Goal: Task Accomplishment & Management: Manage account settings

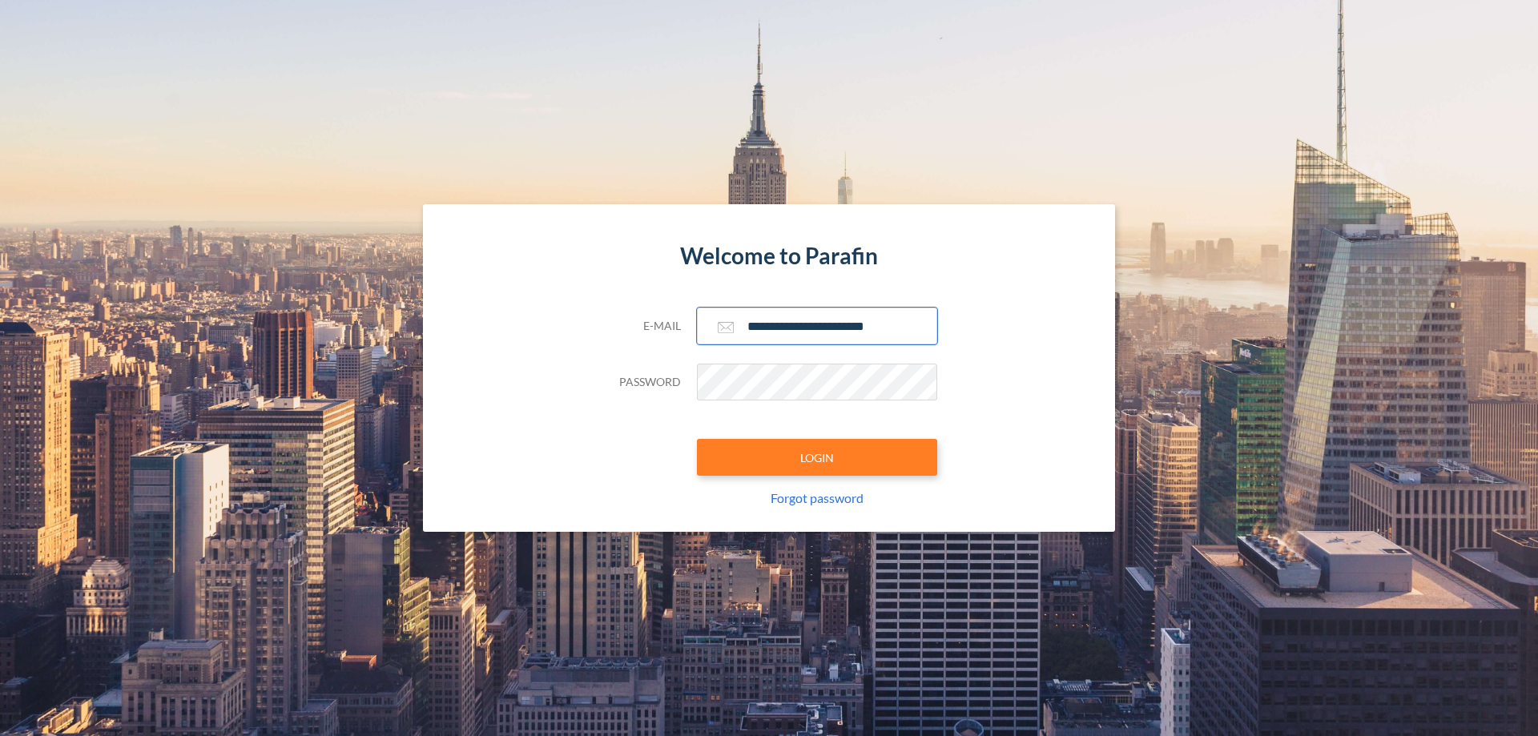
type input "**********"
click at [817, 457] on button "LOGIN" at bounding box center [817, 457] width 240 height 37
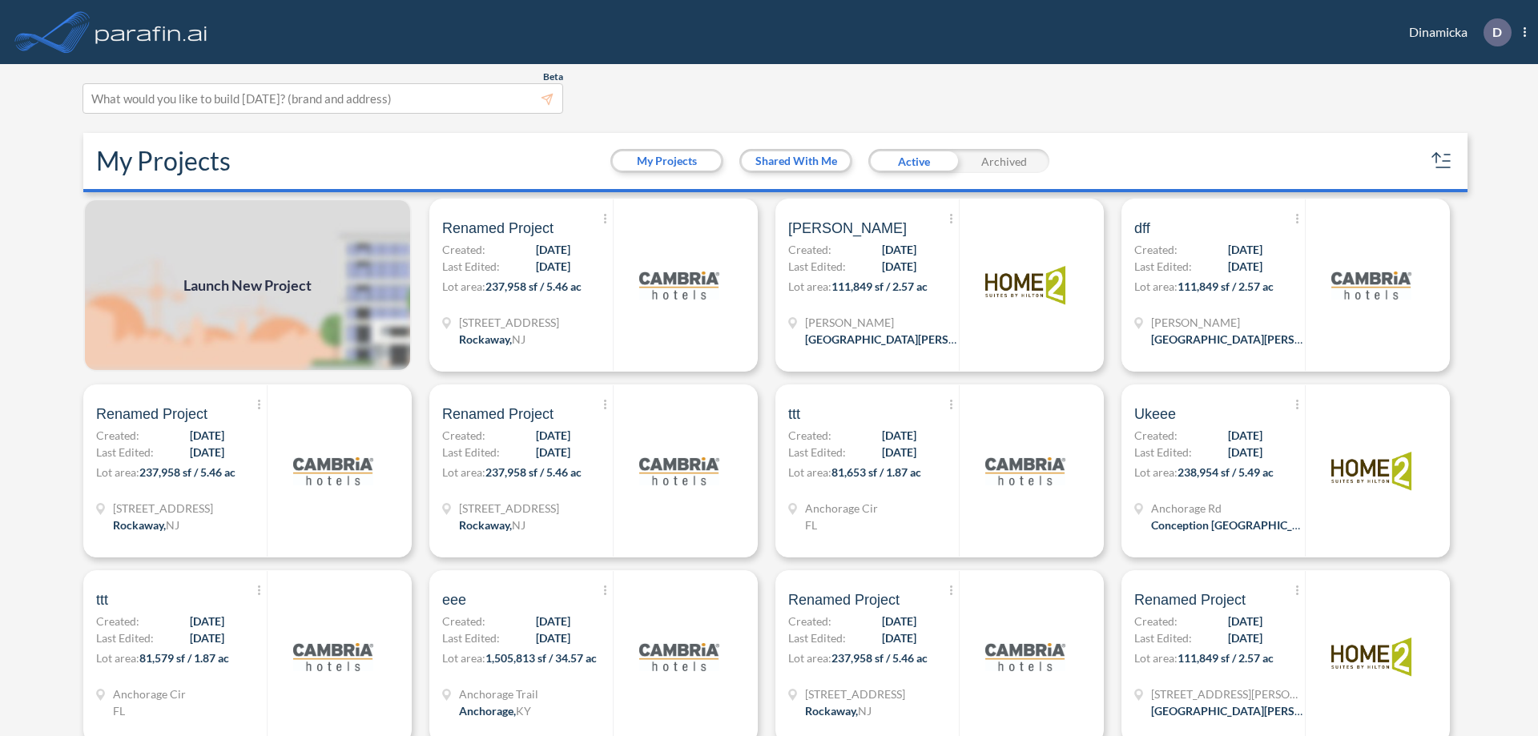
scroll to position [4, 0]
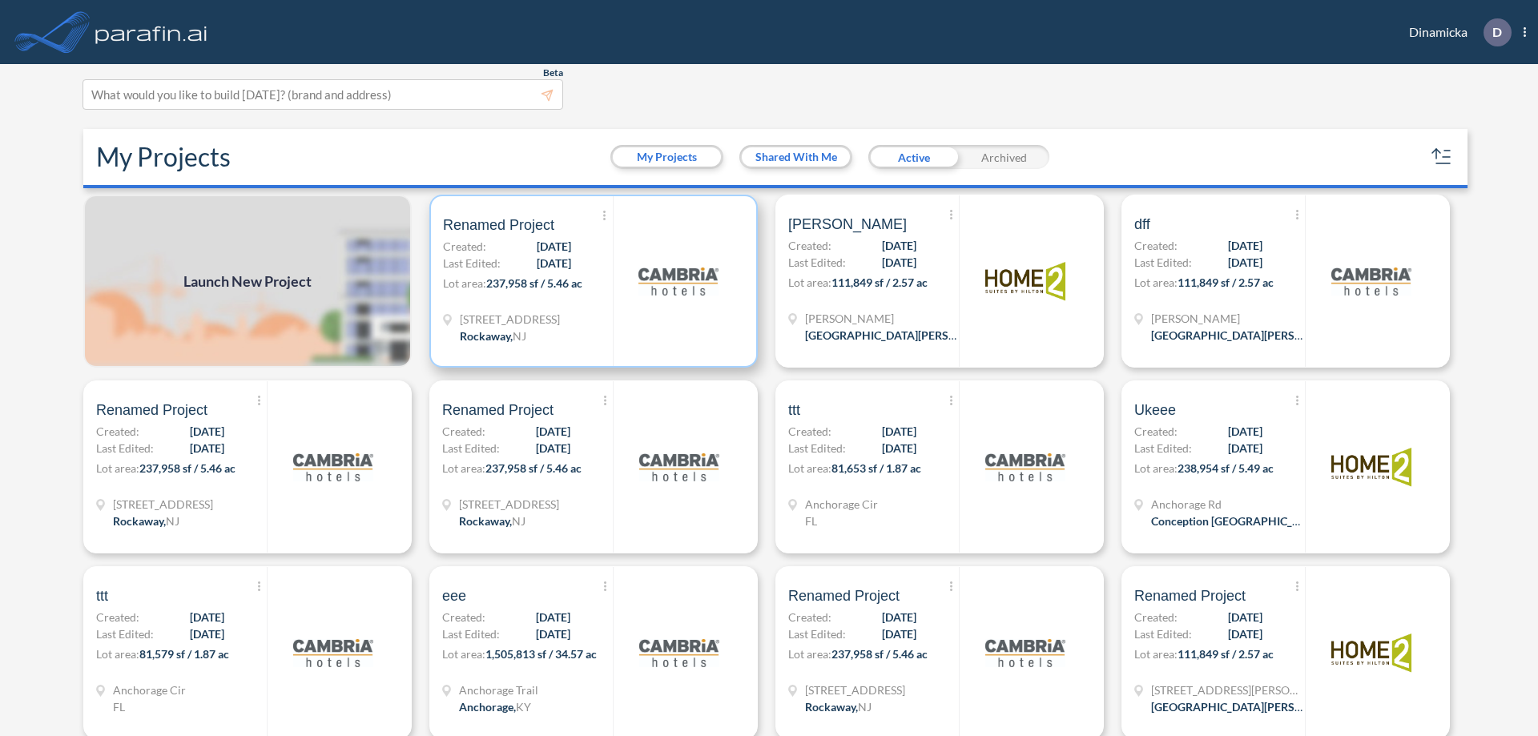
click at [590, 281] on p "Lot area: 237,958 sf / 5.46 ac" at bounding box center [528, 286] width 170 height 23
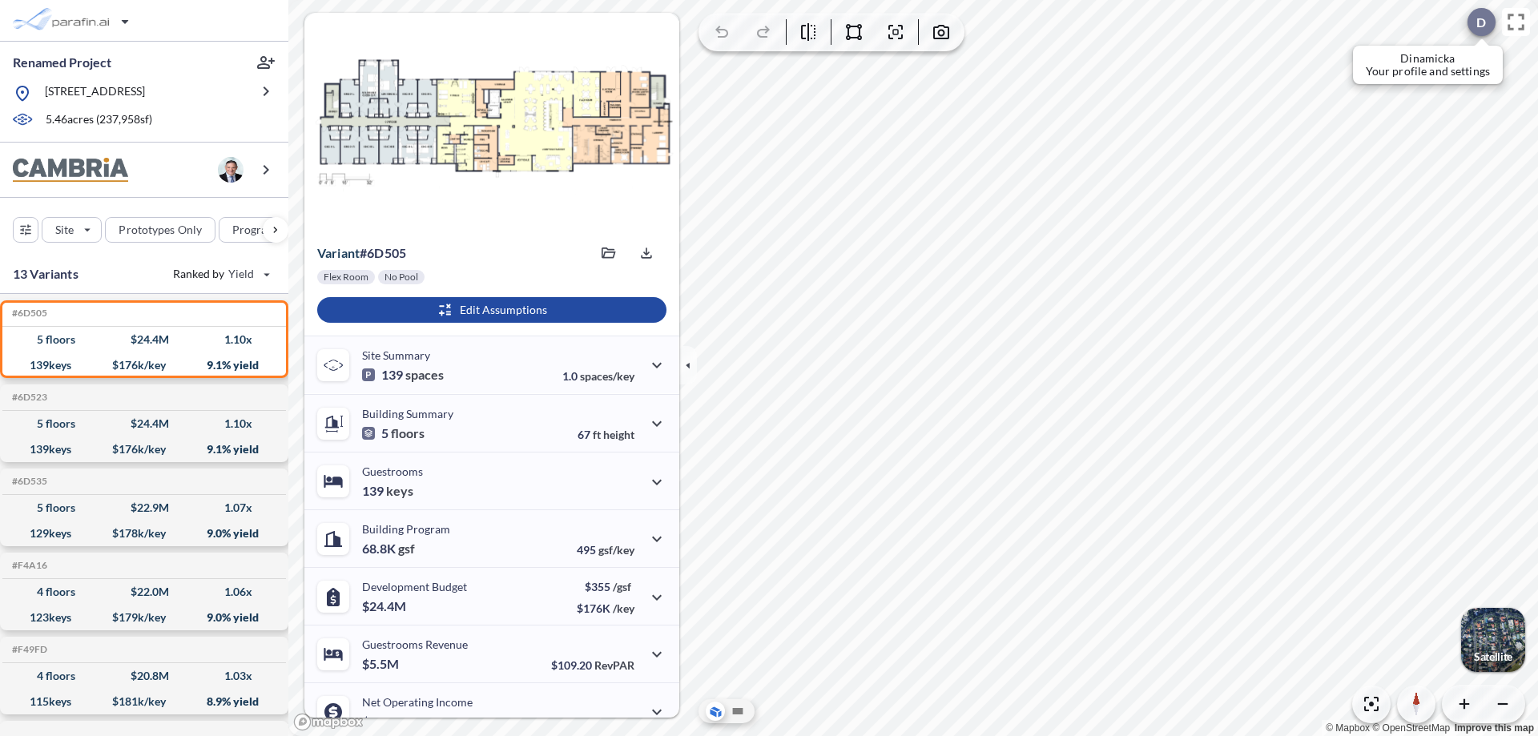
click at [1473, 22] on div at bounding box center [1482, 22] width 28 height 28
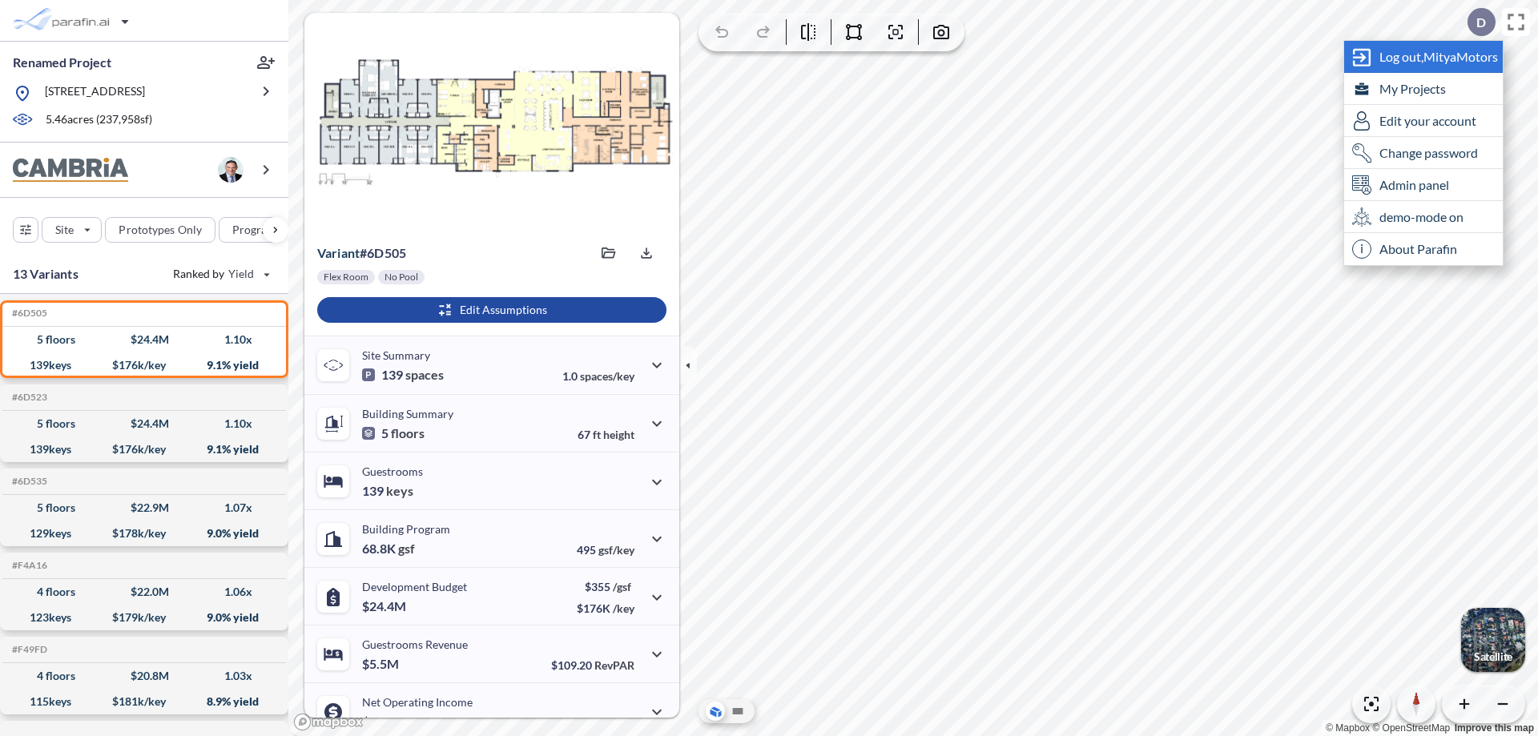
click at [1440, 56] on span "Log out, MityaMotors" at bounding box center [1439, 57] width 119 height 16
